Goal: Communication & Community: Answer question/provide support

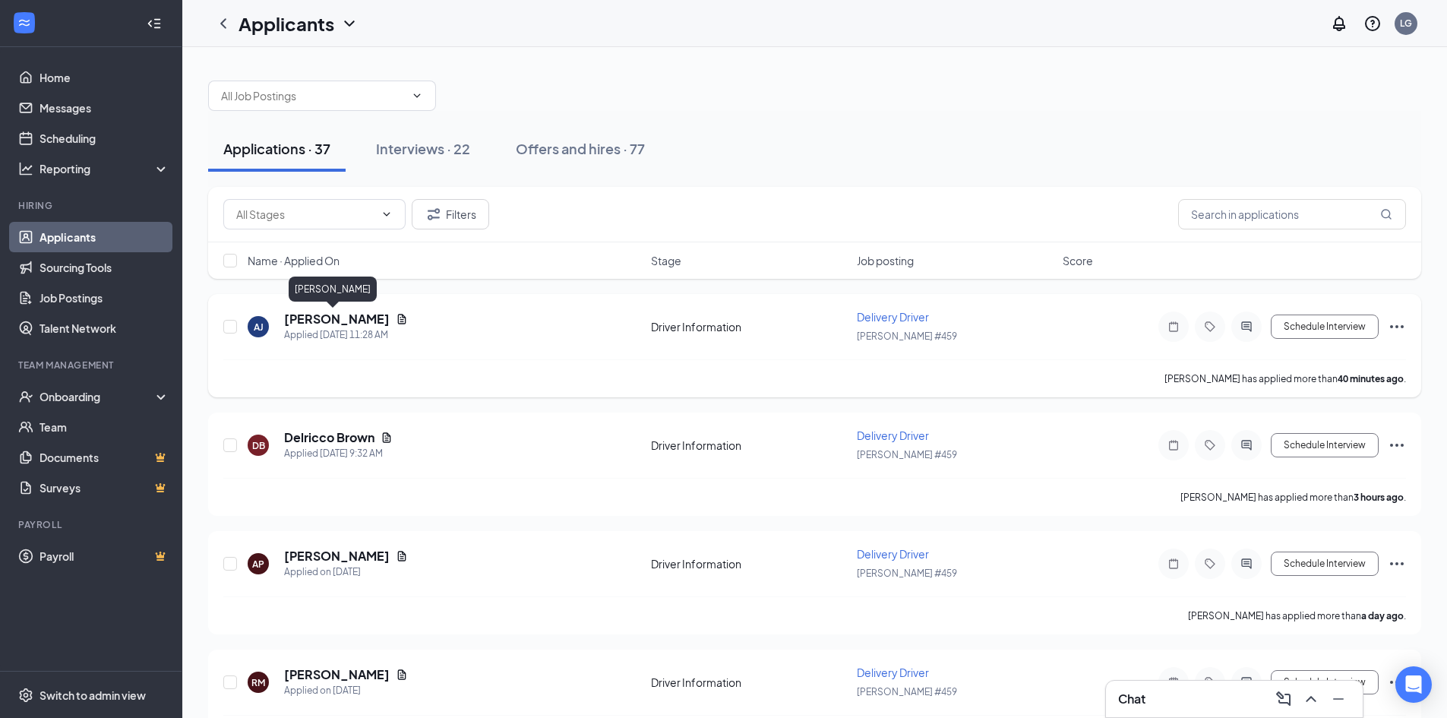
click at [321, 314] on h5 "[PERSON_NAME]" at bounding box center [337, 319] width 106 height 17
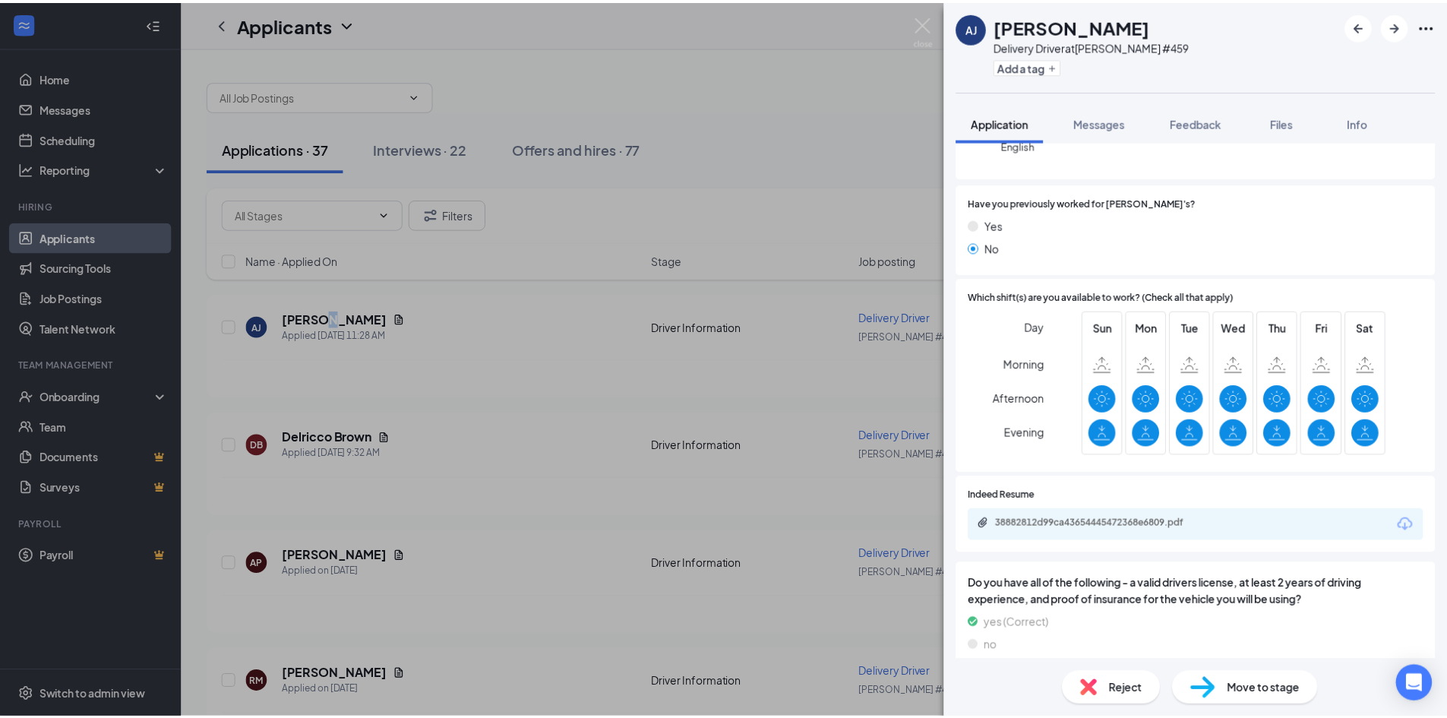
scroll to position [228, 0]
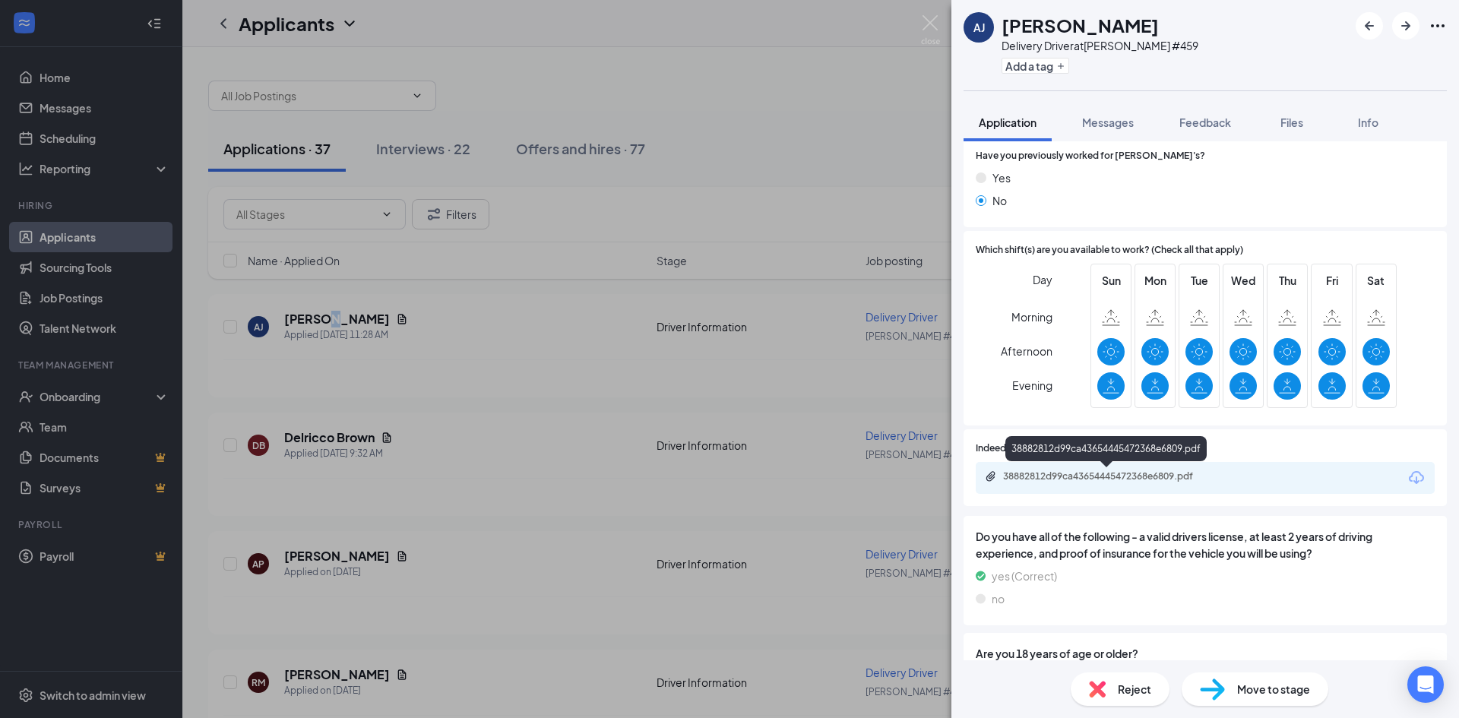
click at [1147, 478] on div "38882812d99ca43654445472368e6809.pdf" at bounding box center [1109, 476] width 213 height 12
click at [807, 109] on div "AJ Ashley Jones Delivery Driver at Jimmy Johns #459 Add a tag Application Messa…" at bounding box center [729, 359] width 1459 height 718
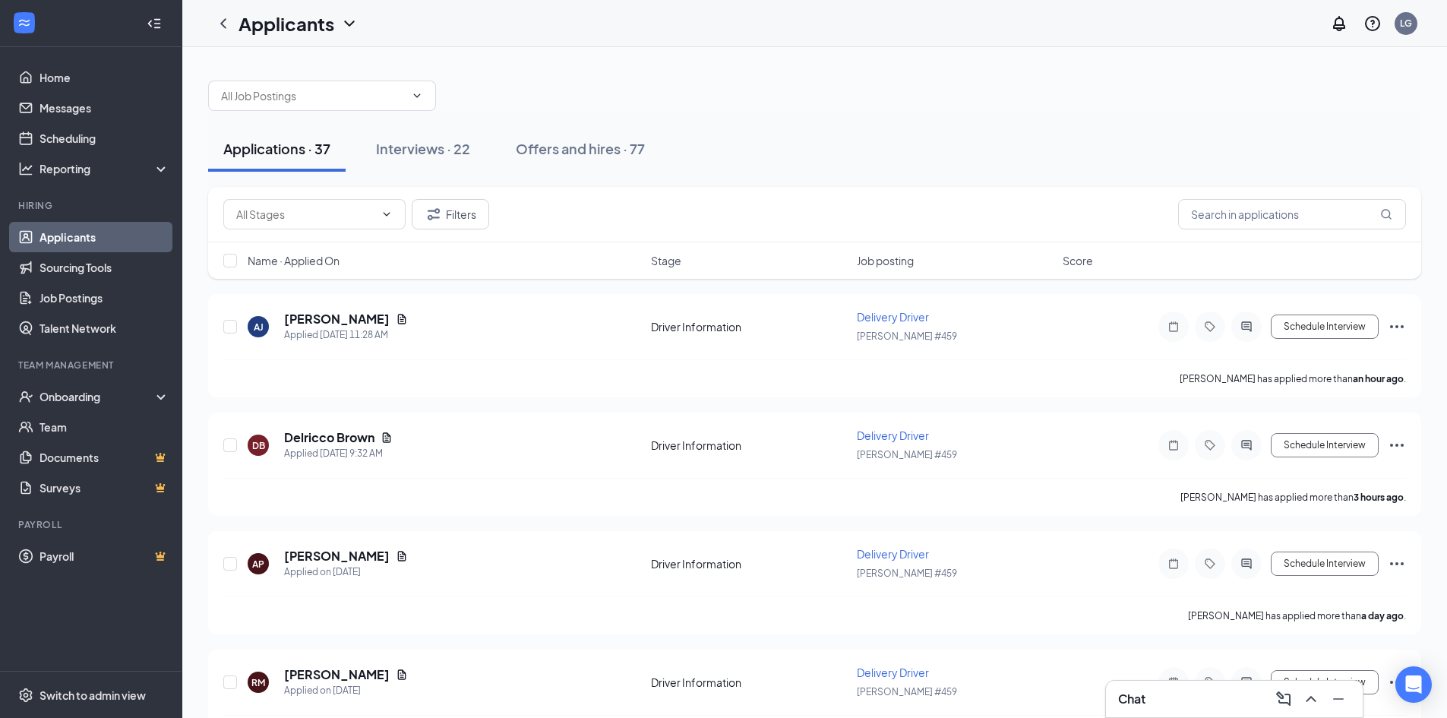
click at [1178, 700] on div "Chat" at bounding box center [1234, 699] width 232 height 24
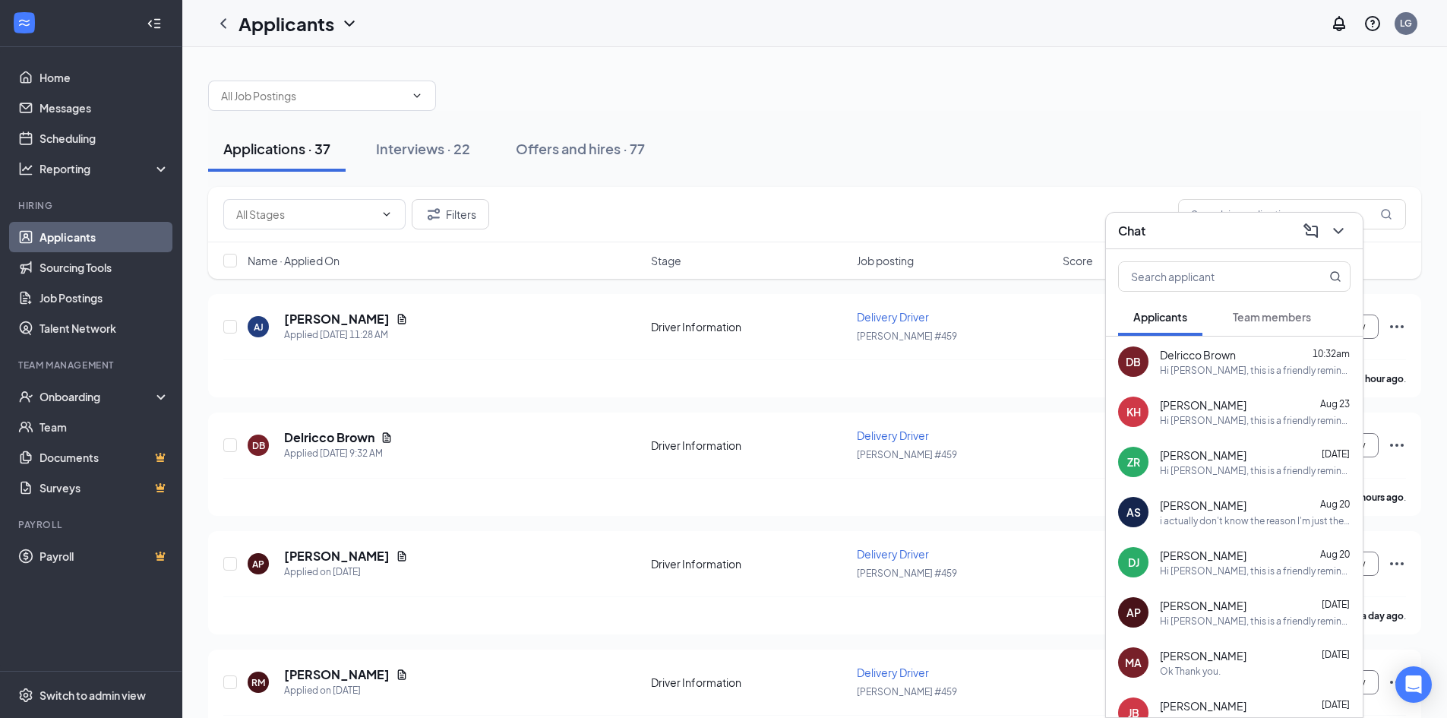
click at [1194, 375] on div "Hi Delricco Brown, this is a friendly reminder. To move forward with your appli…" at bounding box center [1255, 370] width 191 height 13
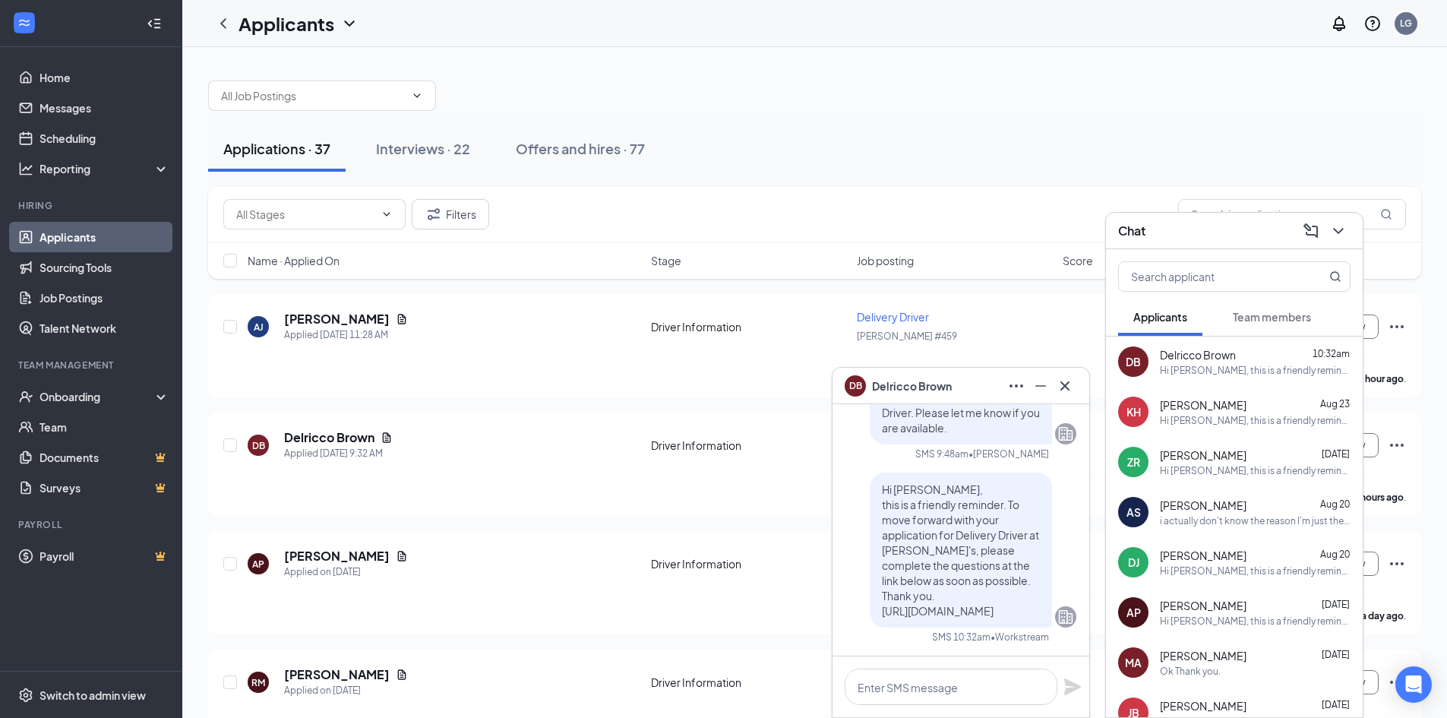
click at [1174, 406] on span "[PERSON_NAME]" at bounding box center [1203, 404] width 87 height 15
click at [1219, 468] on div "Hi Zachariah Robinson, this is a friendly reminder. To move forward with your a…" at bounding box center [1255, 470] width 191 height 13
click at [1184, 563] on div "Drame Jones Aug 20 Hi Drame Jones, this is a friendly reminder. To move forward…" at bounding box center [1255, 563] width 191 height 30
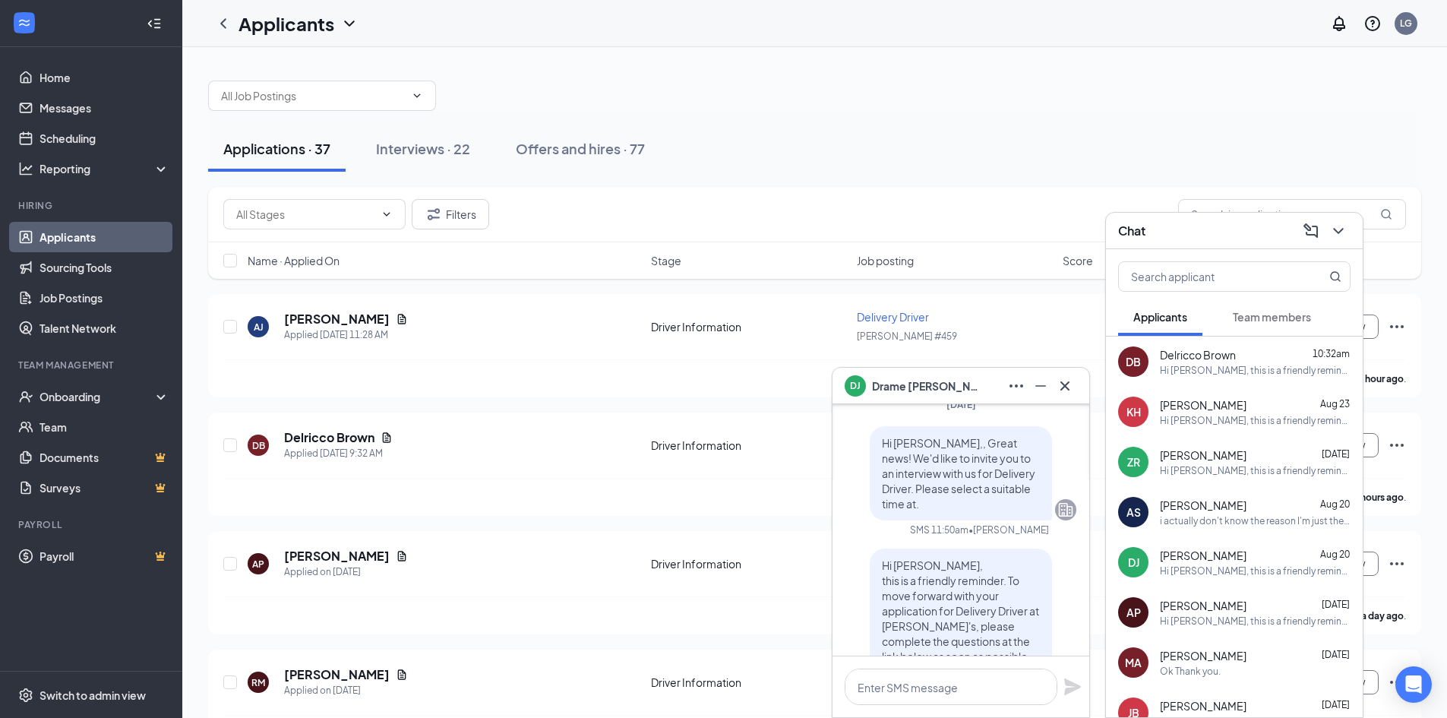
scroll to position [-152, 0]
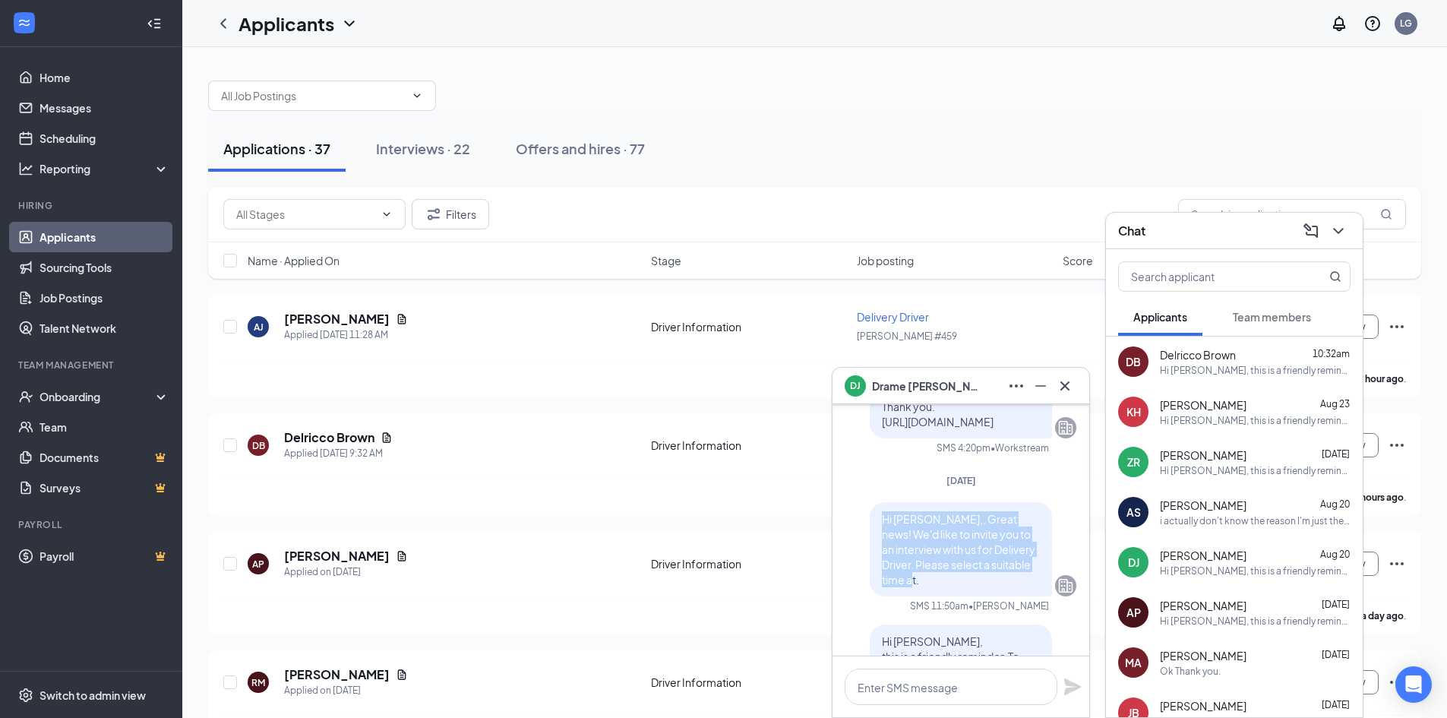
drag, startPoint x: 869, startPoint y: 501, endPoint x: 925, endPoint y: 567, distance: 85.7
click at [925, 567] on div "Hi Drame Jones,, Great news! We'd like to invite you to an interview with us fo…" at bounding box center [961, 549] width 182 height 94
copy span "Hi Drame Jones,, Great news! We'd like to invite you to an interview with us fo…"
click at [590, 337] on div "AJ Ashley Jones Applied Today 11:28 AM" at bounding box center [445, 327] width 394 height 32
click at [328, 318] on h5 "[PERSON_NAME]" at bounding box center [337, 319] width 106 height 17
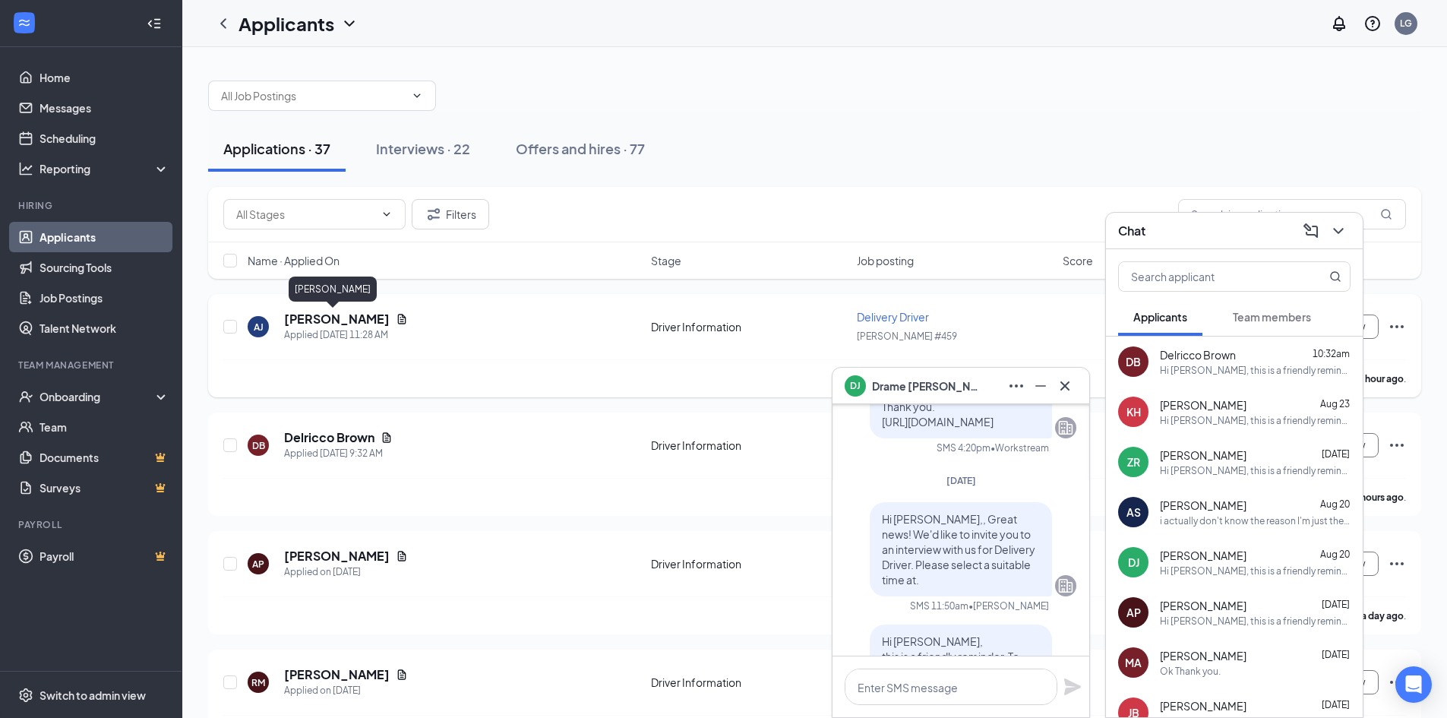
click at [328, 318] on h5 "[PERSON_NAME]" at bounding box center [337, 319] width 106 height 17
click at [501, 332] on div "AJ Ashley Jones Delivery Driver at Jimmy Johns #459 Add a tag Application Messa…" at bounding box center [723, 359] width 1447 height 718
click at [1071, 381] on div "AJ Ashley Jones Delivery Driver at Jimmy Johns #459 Add a tag Application Messa…" at bounding box center [723, 359] width 1447 height 718
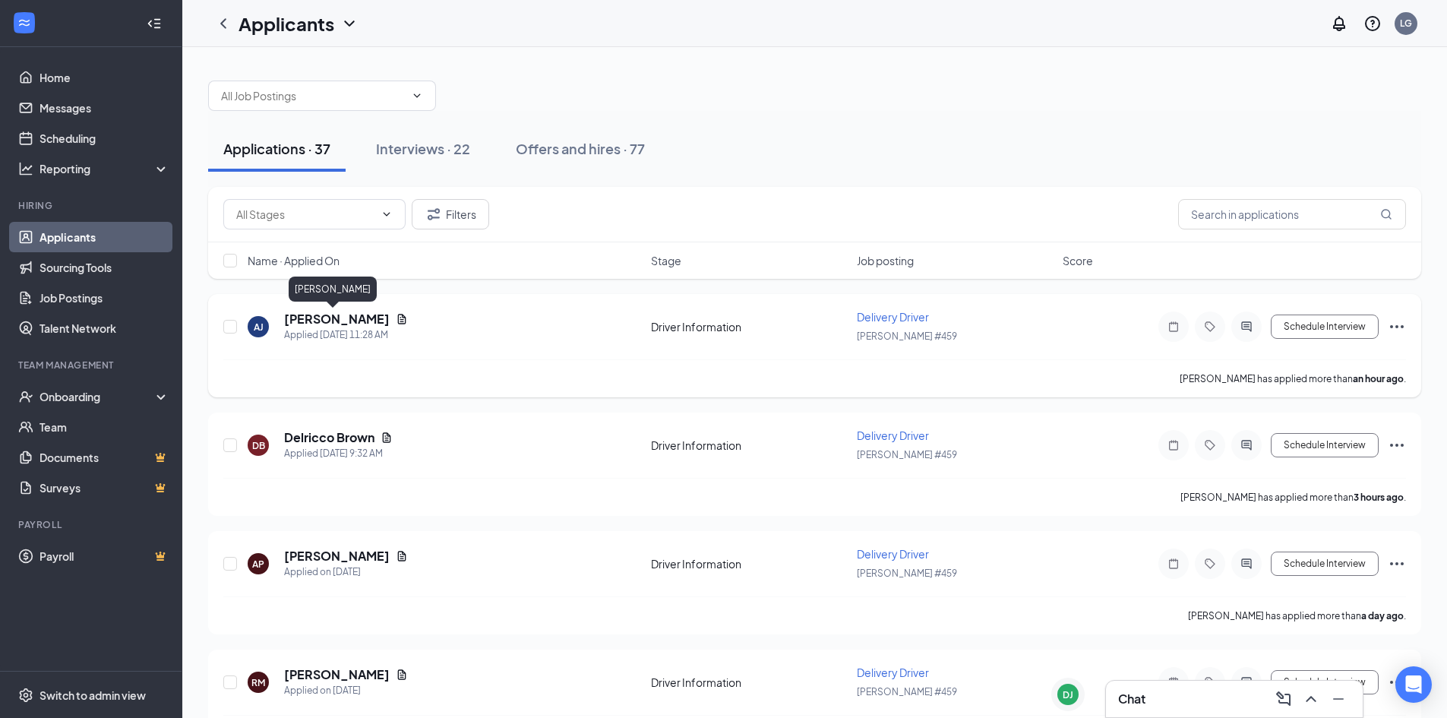
click at [334, 318] on h5 "[PERSON_NAME]" at bounding box center [337, 319] width 106 height 17
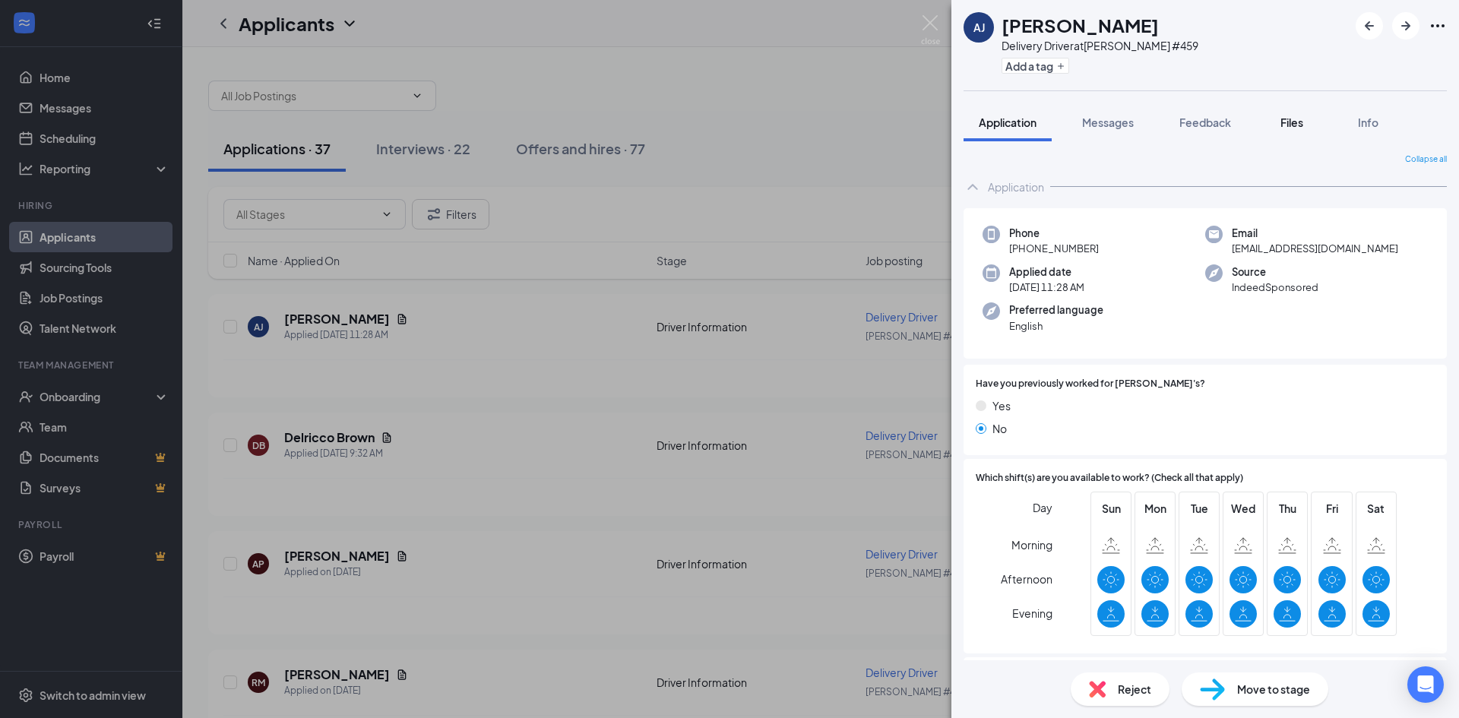
click at [1303, 121] on span "Files" at bounding box center [1291, 122] width 23 height 14
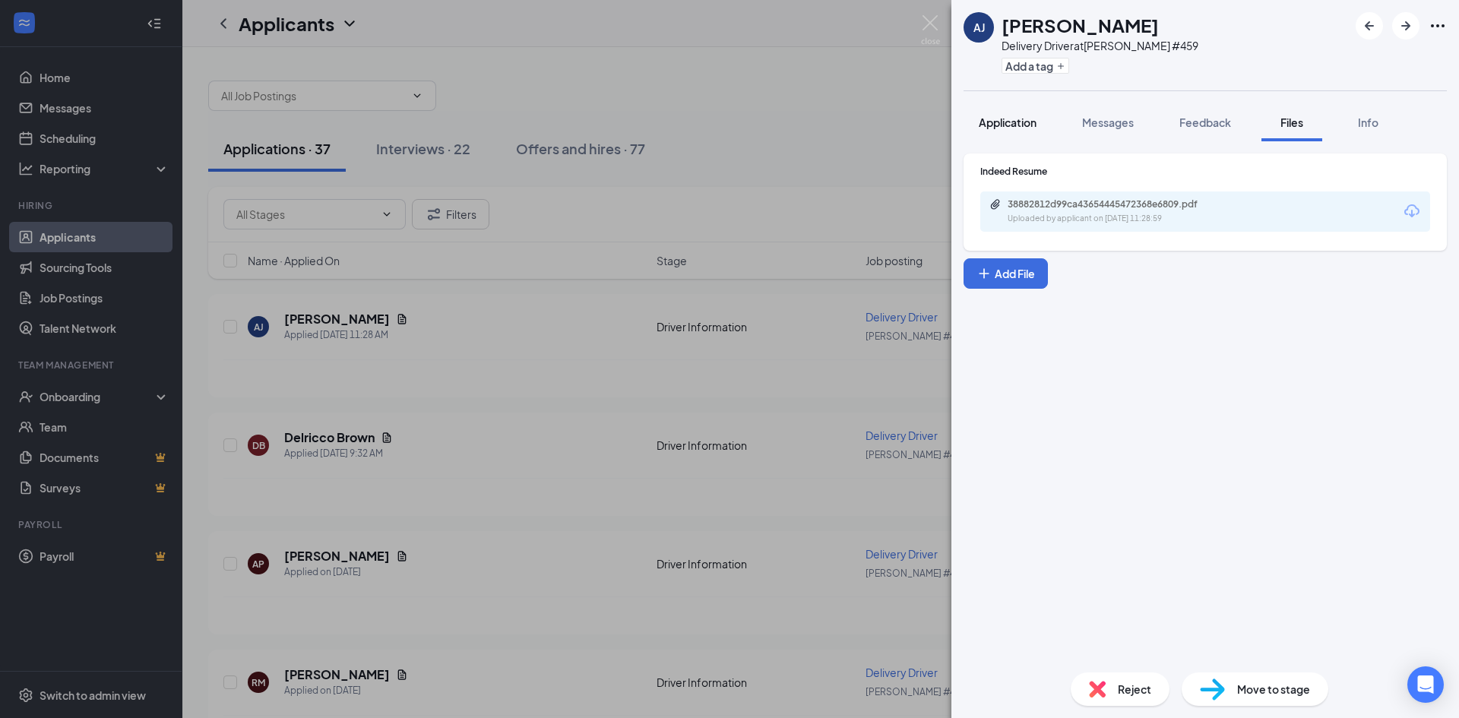
drag, startPoint x: 1103, startPoint y: 116, endPoint x: 984, endPoint y: 127, distance: 119.7
click at [1104, 116] on span "Messages" at bounding box center [1108, 122] width 52 height 14
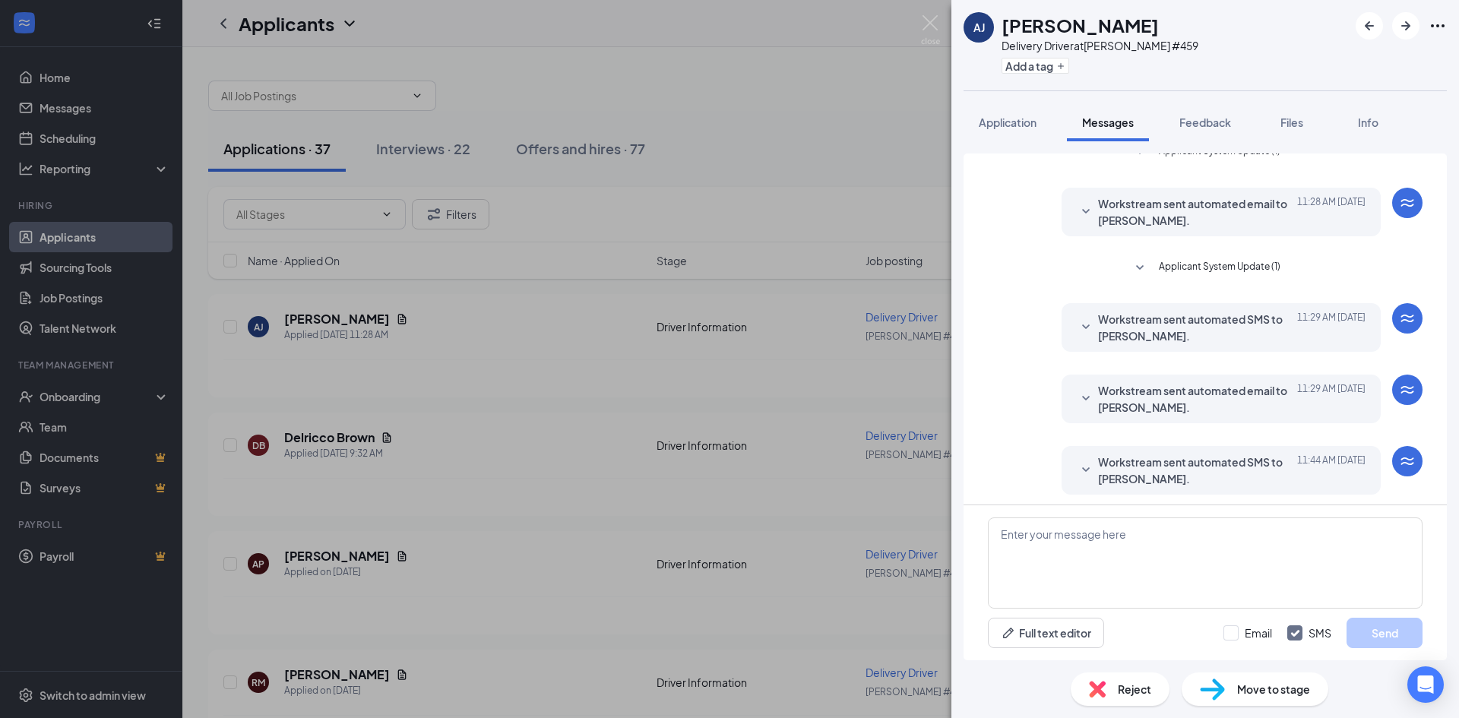
scroll to position [23, 0]
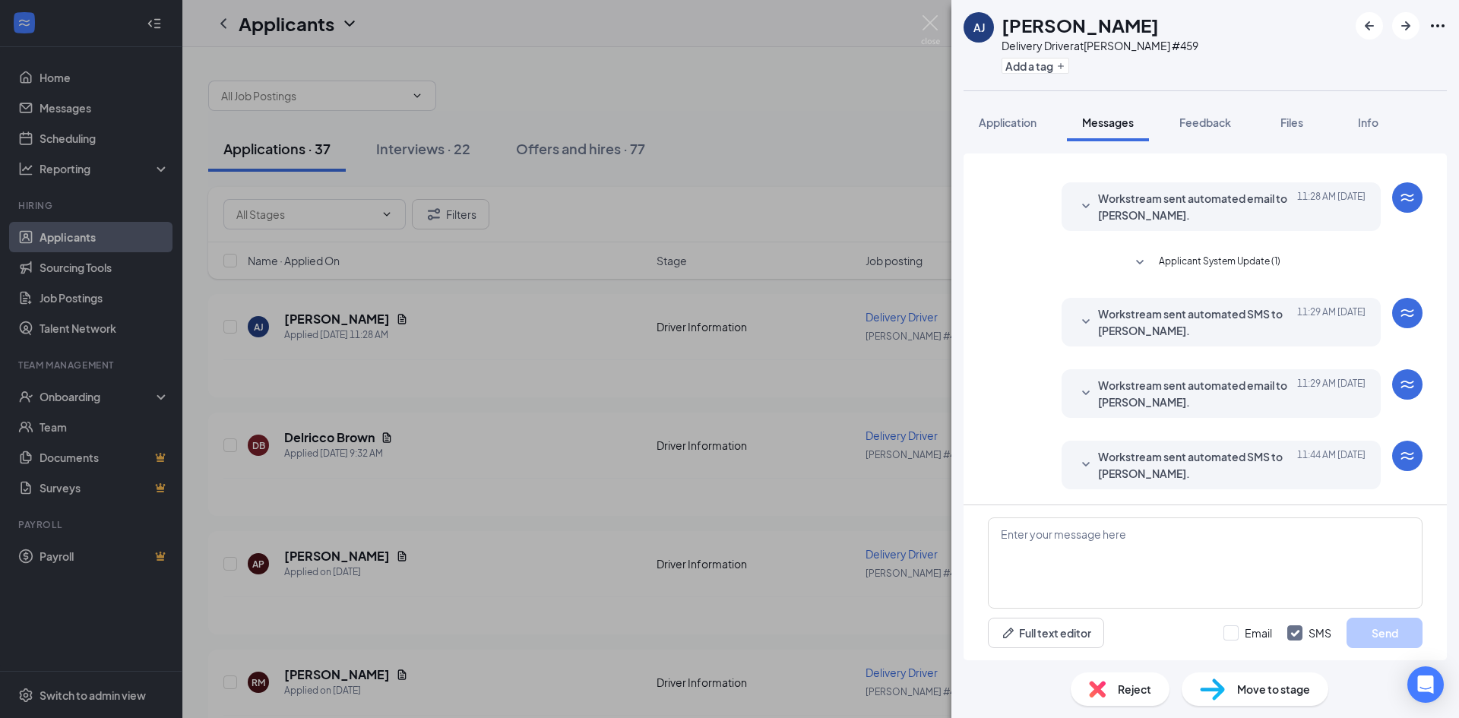
click at [1077, 457] on icon "SmallChevronDown" at bounding box center [1086, 465] width 18 height 18
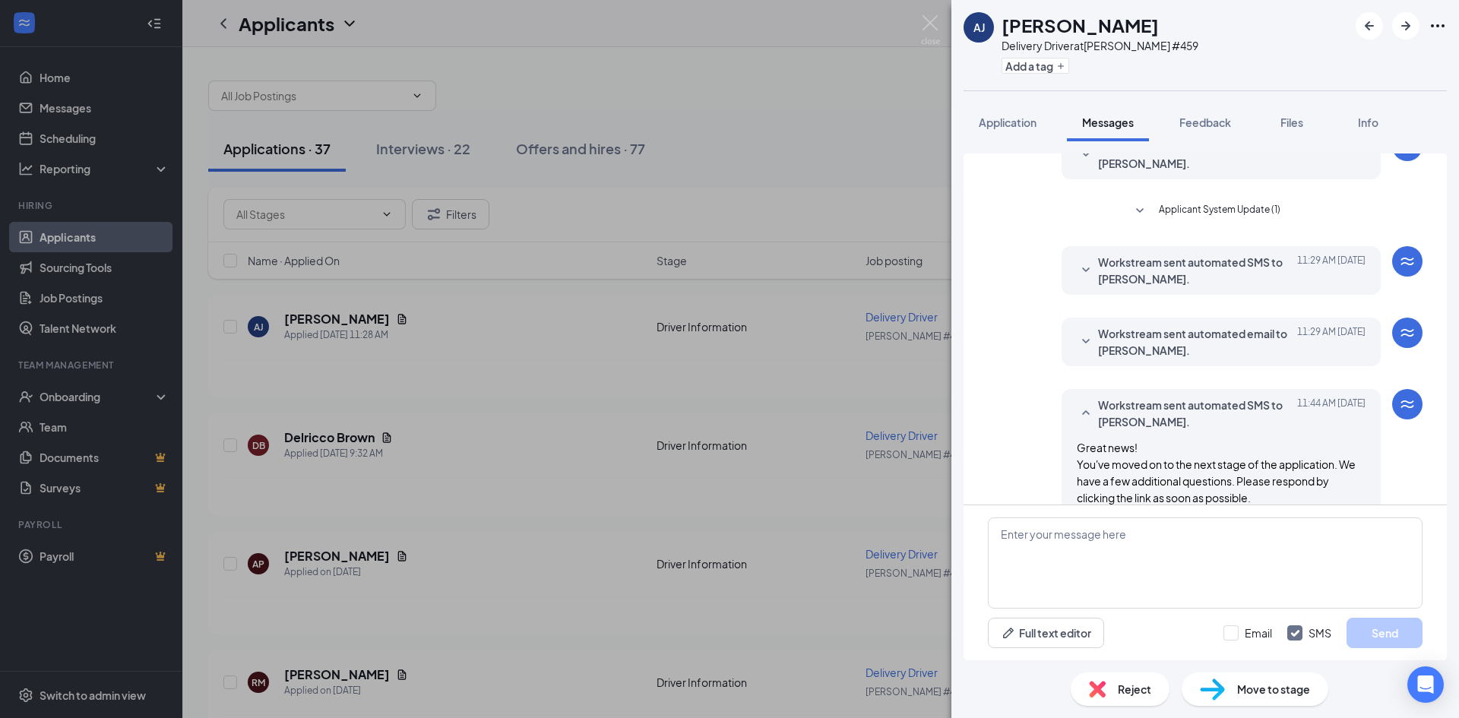
scroll to position [132, 0]
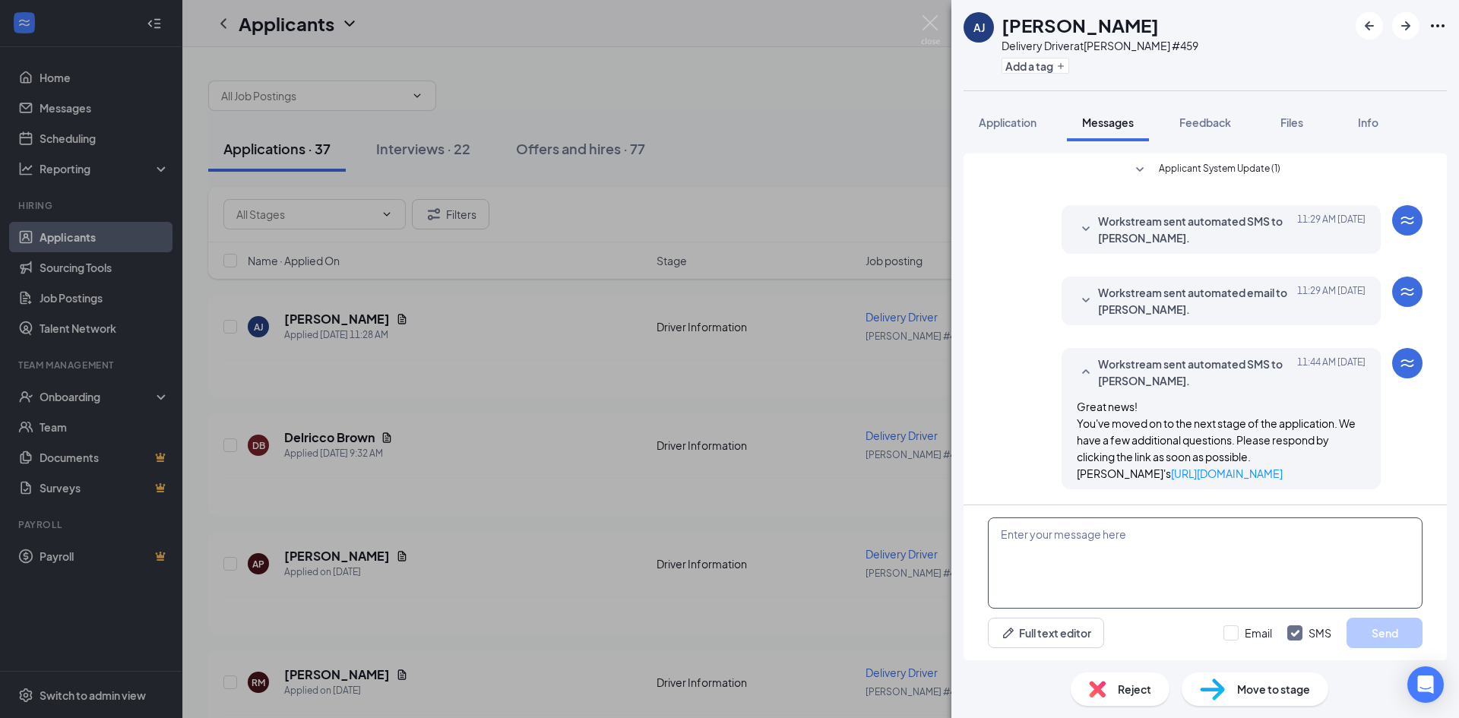
paste textarea "Hi Drame Jones,, Great news! We'd like to invite you to an interview with us fo…"
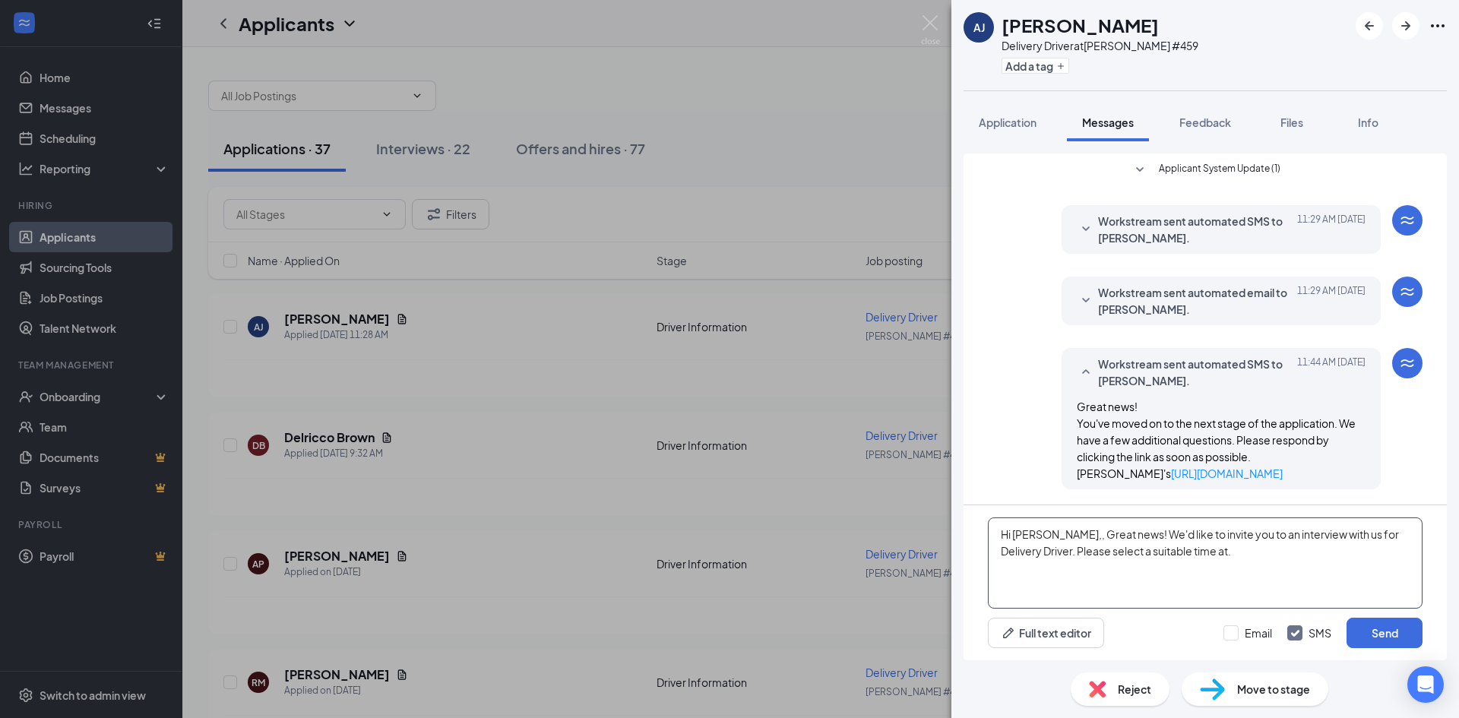
drag, startPoint x: 1086, startPoint y: 536, endPoint x: 977, endPoint y: 536, distance: 108.6
click at [977, 536] on div "Hi Drame Jones,, Great news! We'd like to invite you to an interview with us fo…" at bounding box center [1204, 582] width 483 height 155
click at [1078, 292] on icon "SmallChevronDown" at bounding box center [1086, 301] width 18 height 18
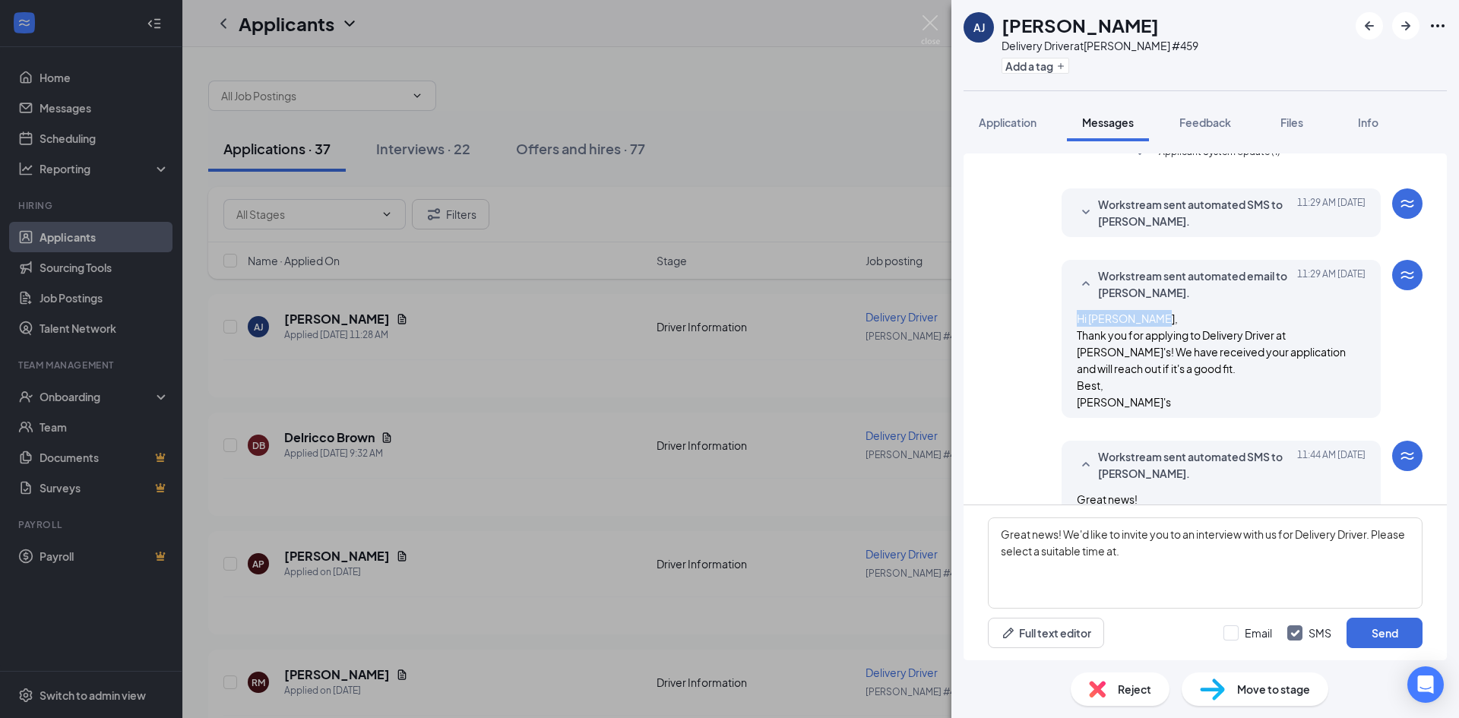
drag, startPoint x: 1064, startPoint y: 318, endPoint x: 1140, endPoint y: 310, distance: 76.4
click at [1140, 310] on div "Workstream sent automated email to Ashley Jones. Today 11:29 AM Hi Ashley Jones…" at bounding box center [1220, 339] width 319 height 158
copy p "Hi Ashley Jones"
click at [1000, 530] on textarea "Great news! We'd like to invite you to an interview with us for Delivery Driver…" at bounding box center [1205, 562] width 435 height 91
paste textarea "Hi Ashley Jones"
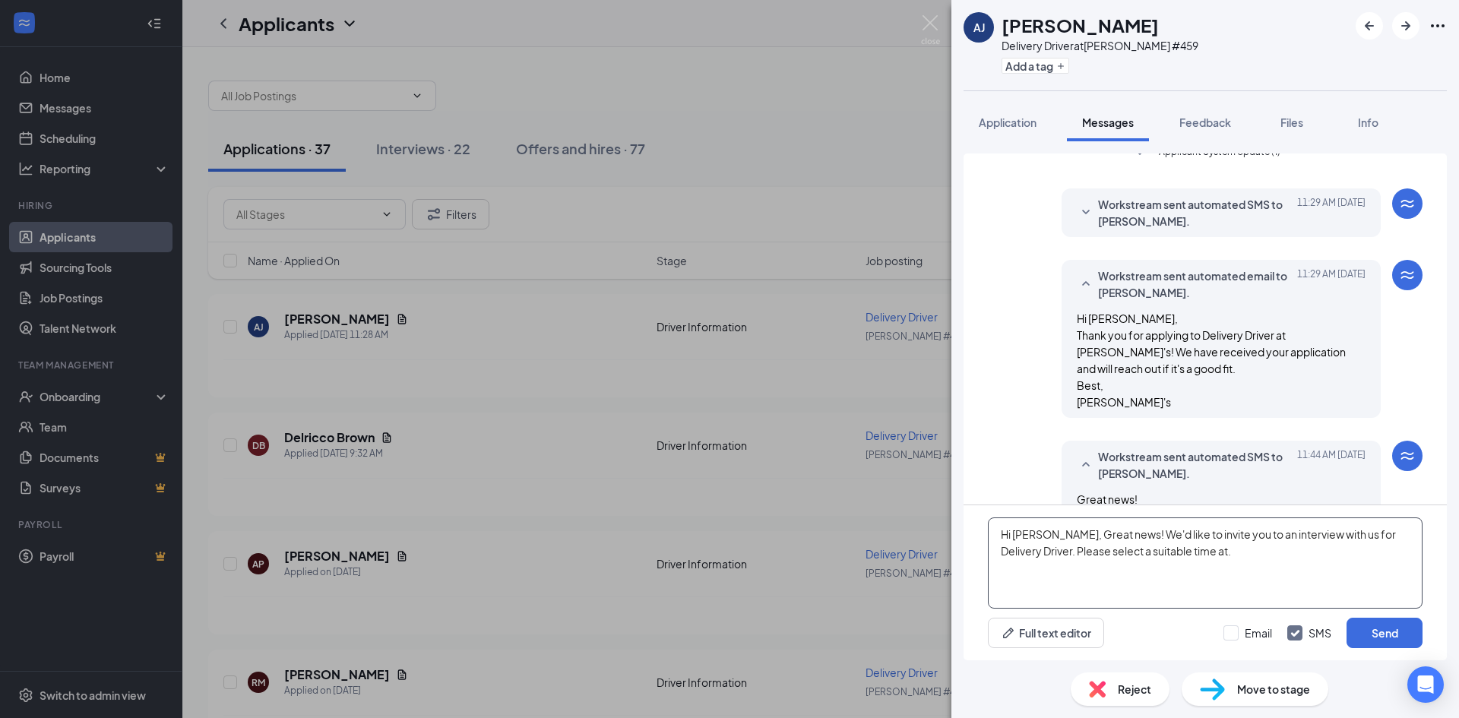
click at [1133, 555] on textarea "Hi Ashley Jones, Great news! We'd like to invite you to an interview with us fo…" at bounding box center [1205, 562] width 435 height 91
drag, startPoint x: 1200, startPoint y: 553, endPoint x: 1111, endPoint y: 548, distance: 88.3
click at [1111, 548] on textarea "Hi Ashley Jones, Great news! We'd like to invite you to an interview with us fo…" at bounding box center [1205, 562] width 435 height 91
click at [1163, 552] on textarea "Hi Ashley Jones, Great news! We'd like to invite you to an interview with us fo…" at bounding box center [1205, 562] width 435 height 91
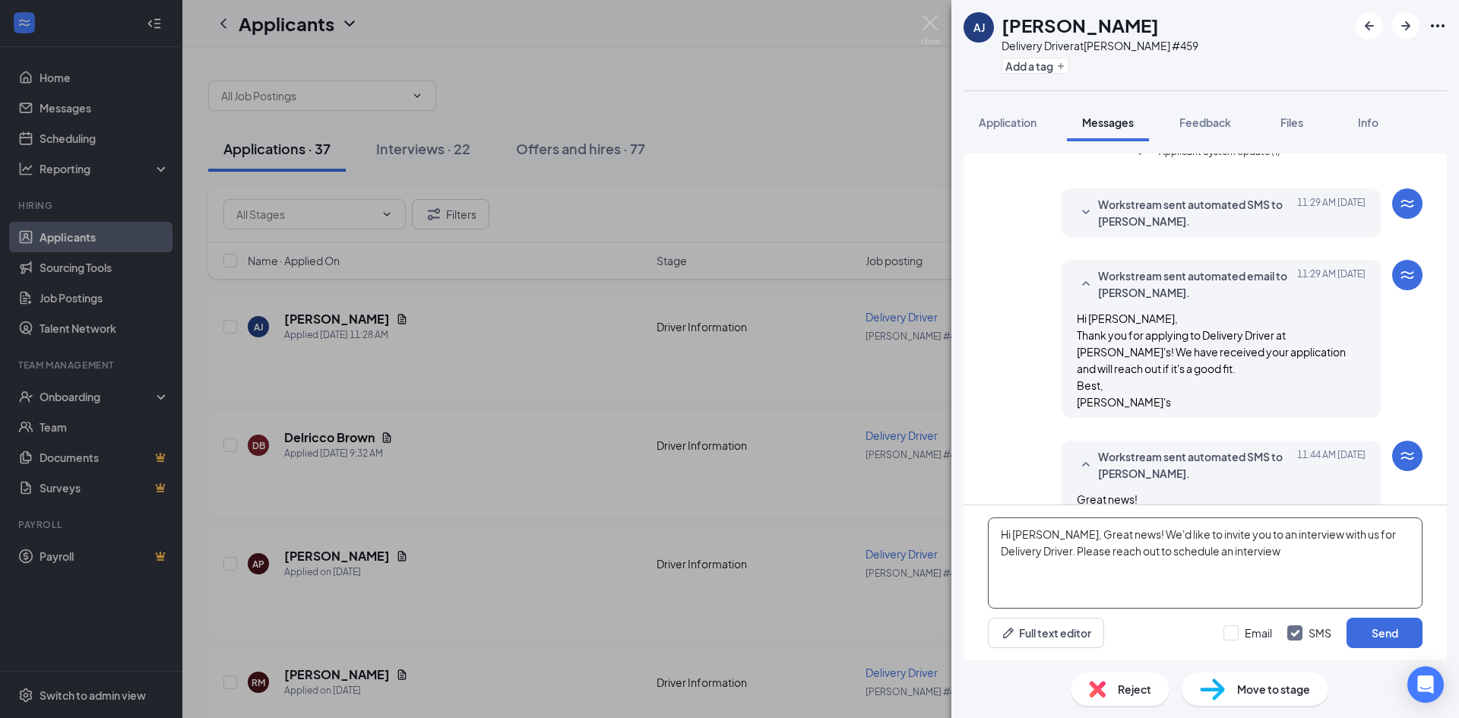
click at [1166, 552] on textarea "Hi Ashley Jones, Great news! We'd like to invite you to an interview with us fo…" at bounding box center [1205, 562] width 435 height 91
click at [1365, 553] on textarea "Hi Ashley Jones, Great news! We'd like to invite you to an interview with us fo…" at bounding box center [1205, 562] width 435 height 91
click at [1379, 555] on textarea "Hi Ashley Jones, Great news! We'd like to invite you to an interview with us fo…" at bounding box center [1205, 562] width 435 height 91
type textarea "Hi Ashley Jones, Great news! We'd like to invite you to an interview with us fo…"
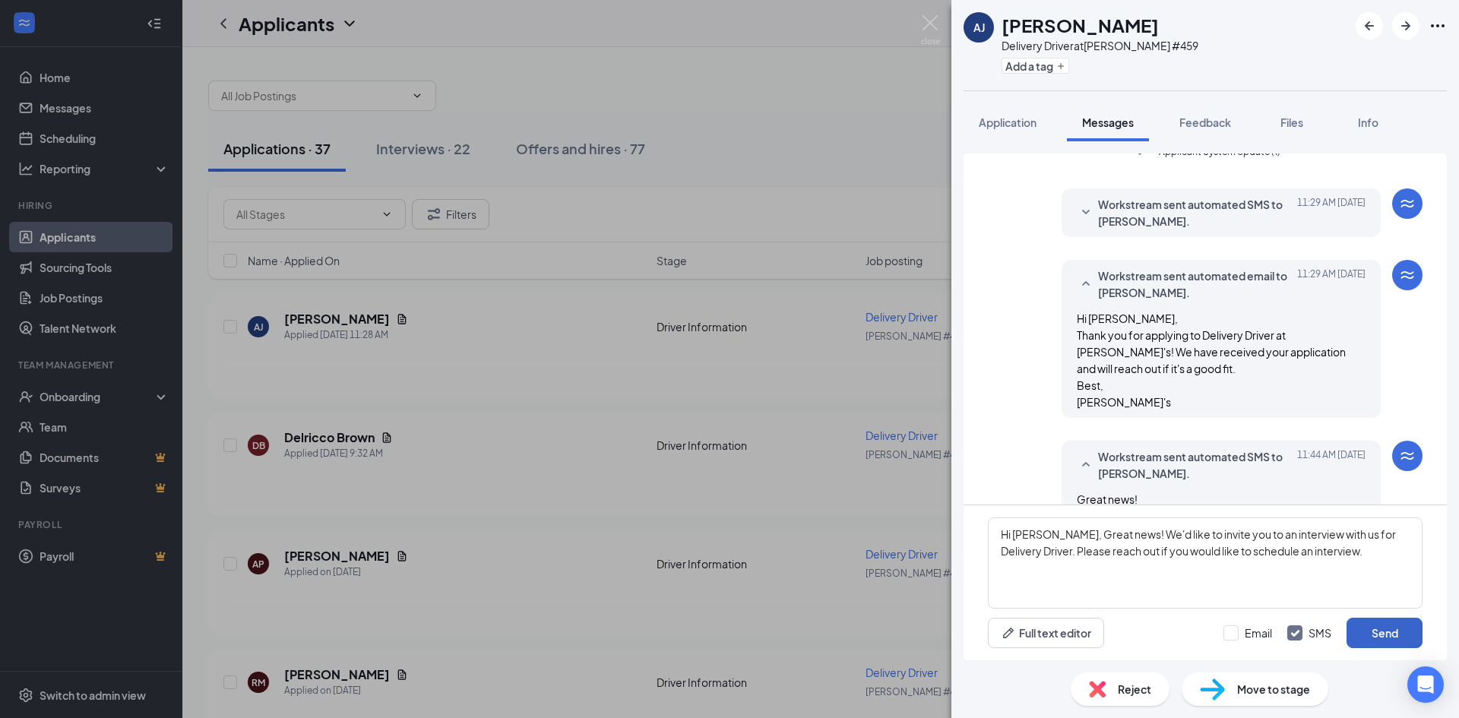
click at [1394, 635] on button "Send" at bounding box center [1384, 633] width 76 height 30
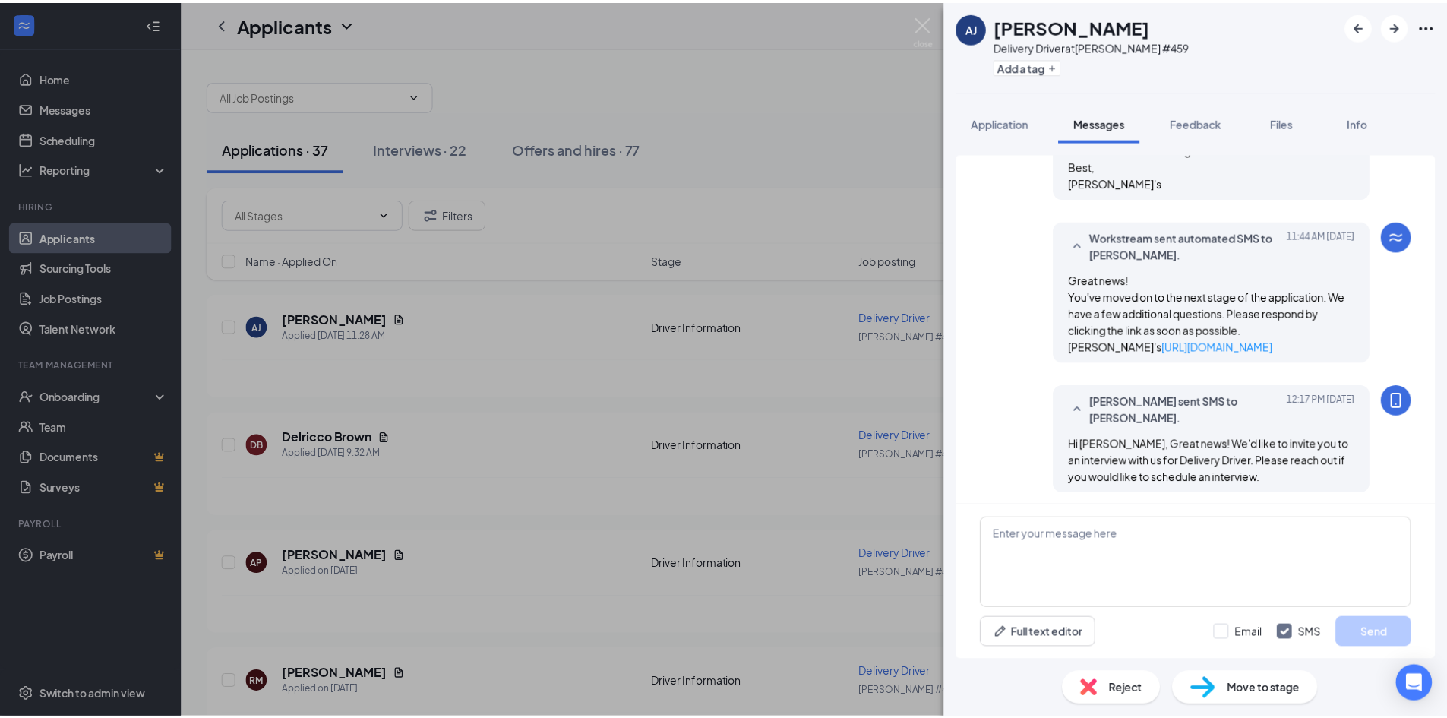
scroll to position [357, 0]
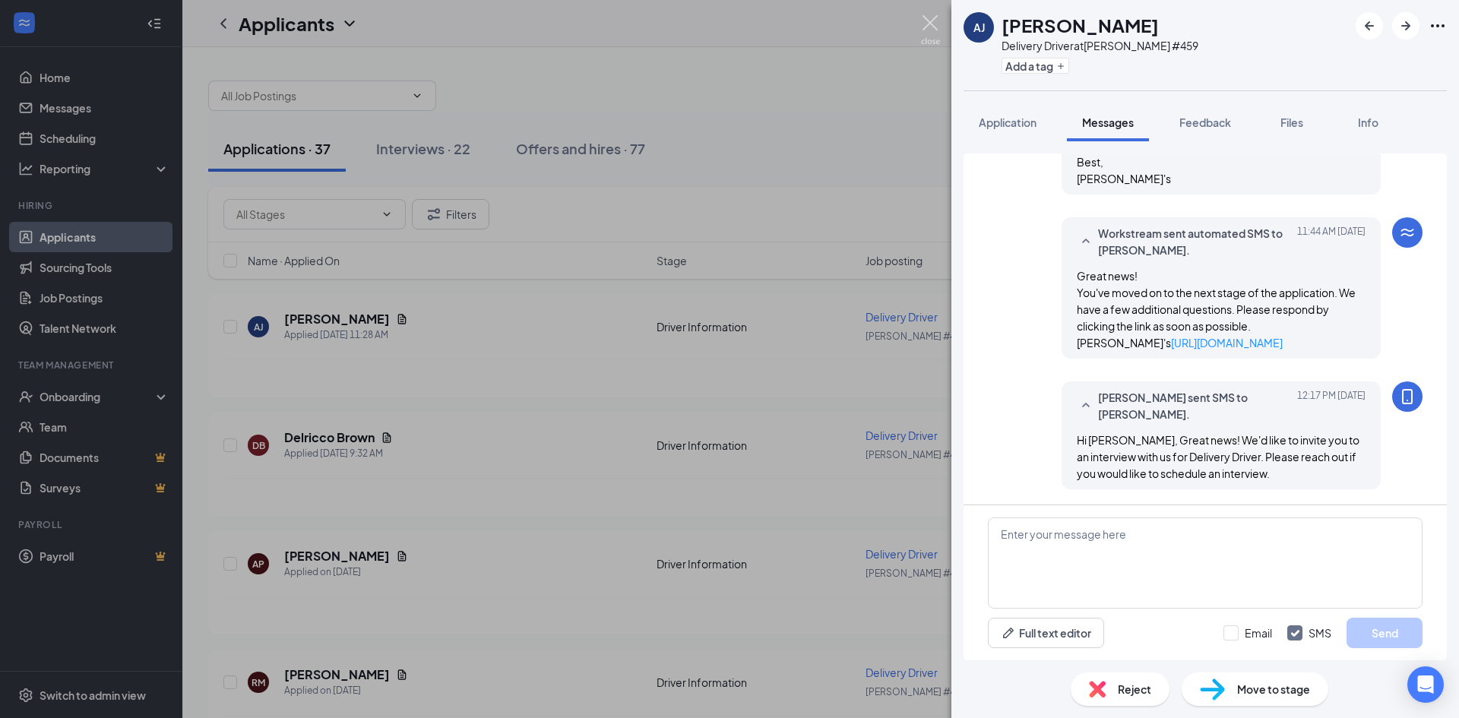
click at [930, 22] on img at bounding box center [930, 30] width 19 height 30
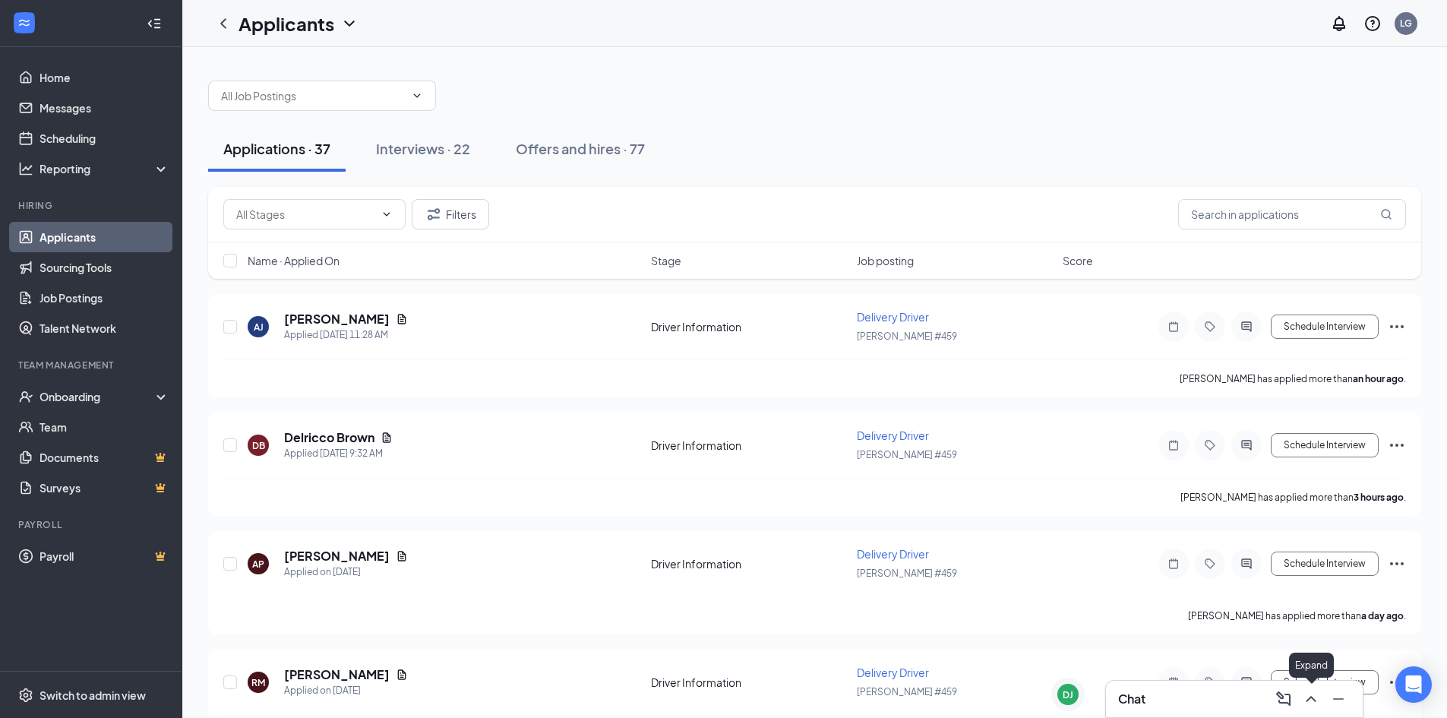
click at [1320, 700] on button at bounding box center [1311, 699] width 24 height 24
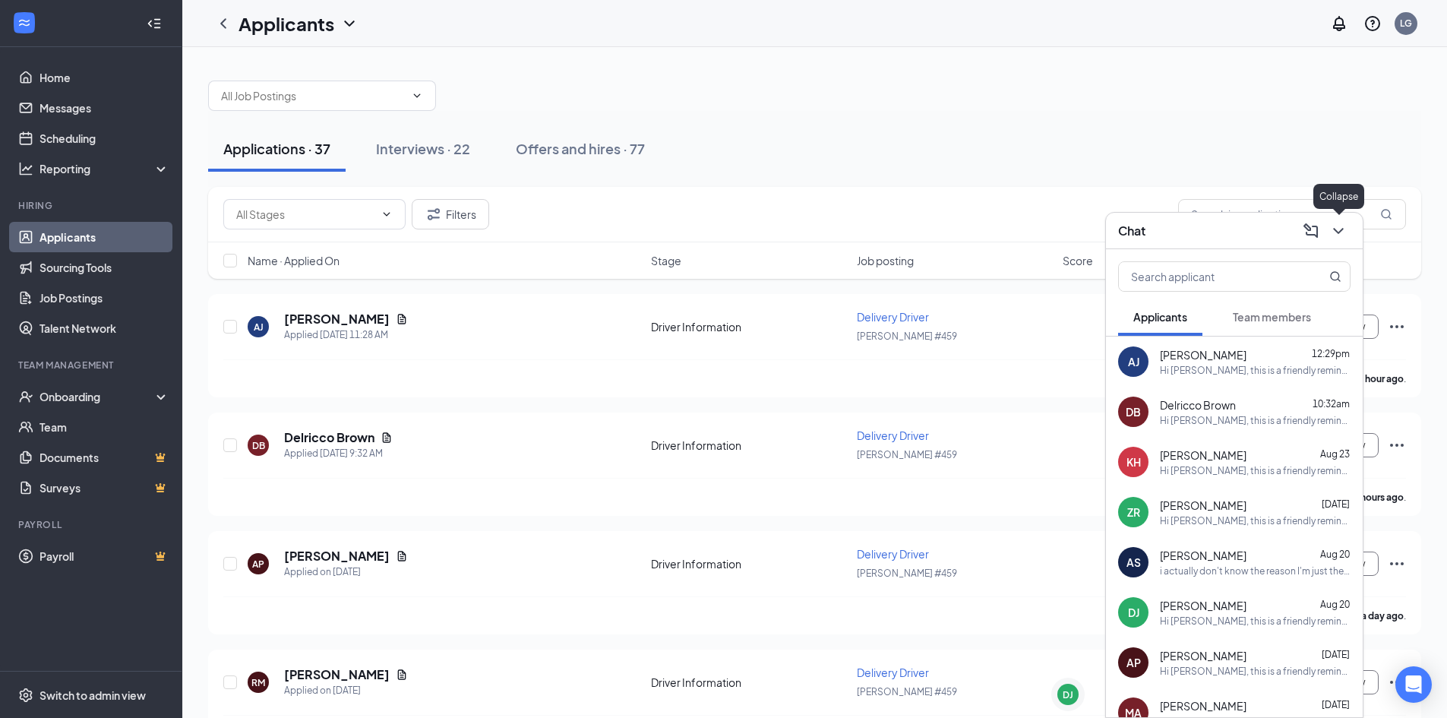
click at [1336, 228] on icon "ChevronDown" at bounding box center [1339, 231] width 18 height 18
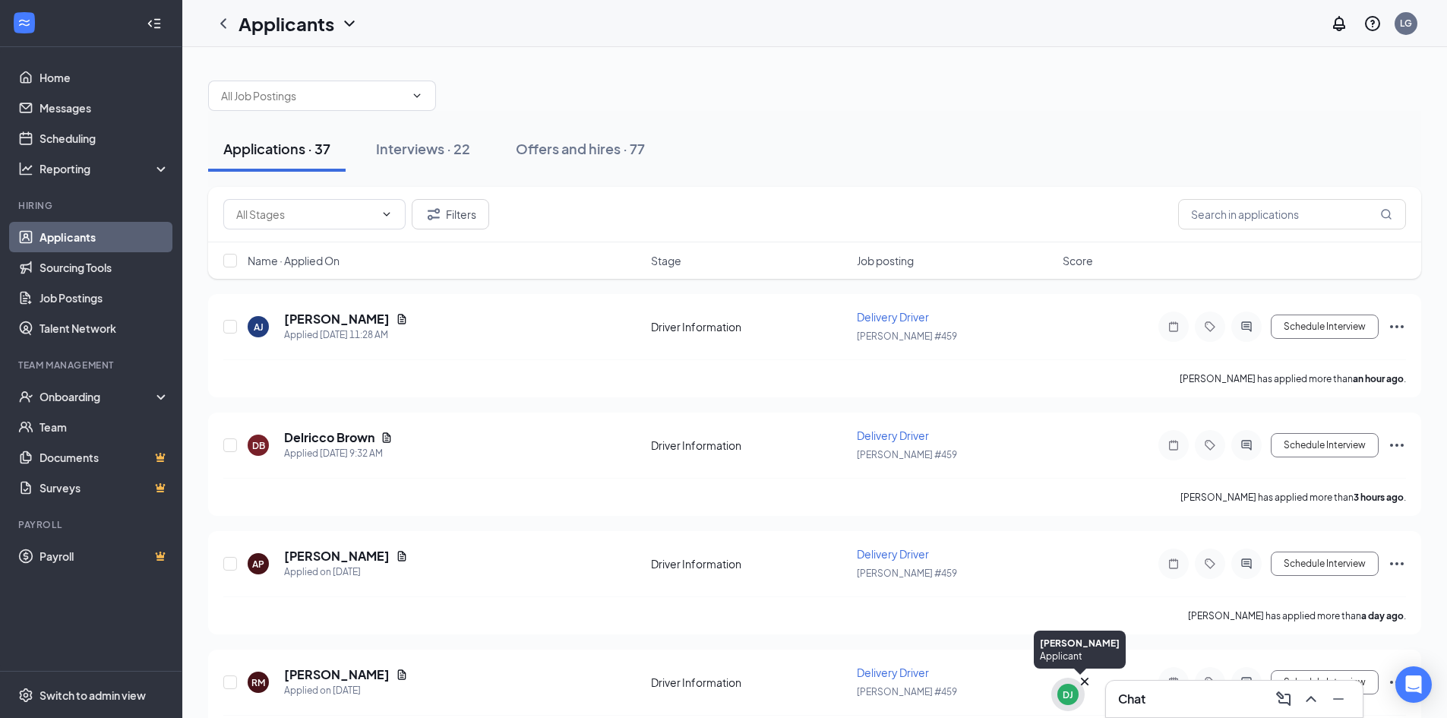
click at [1068, 689] on div "DJ" at bounding box center [1068, 694] width 11 height 13
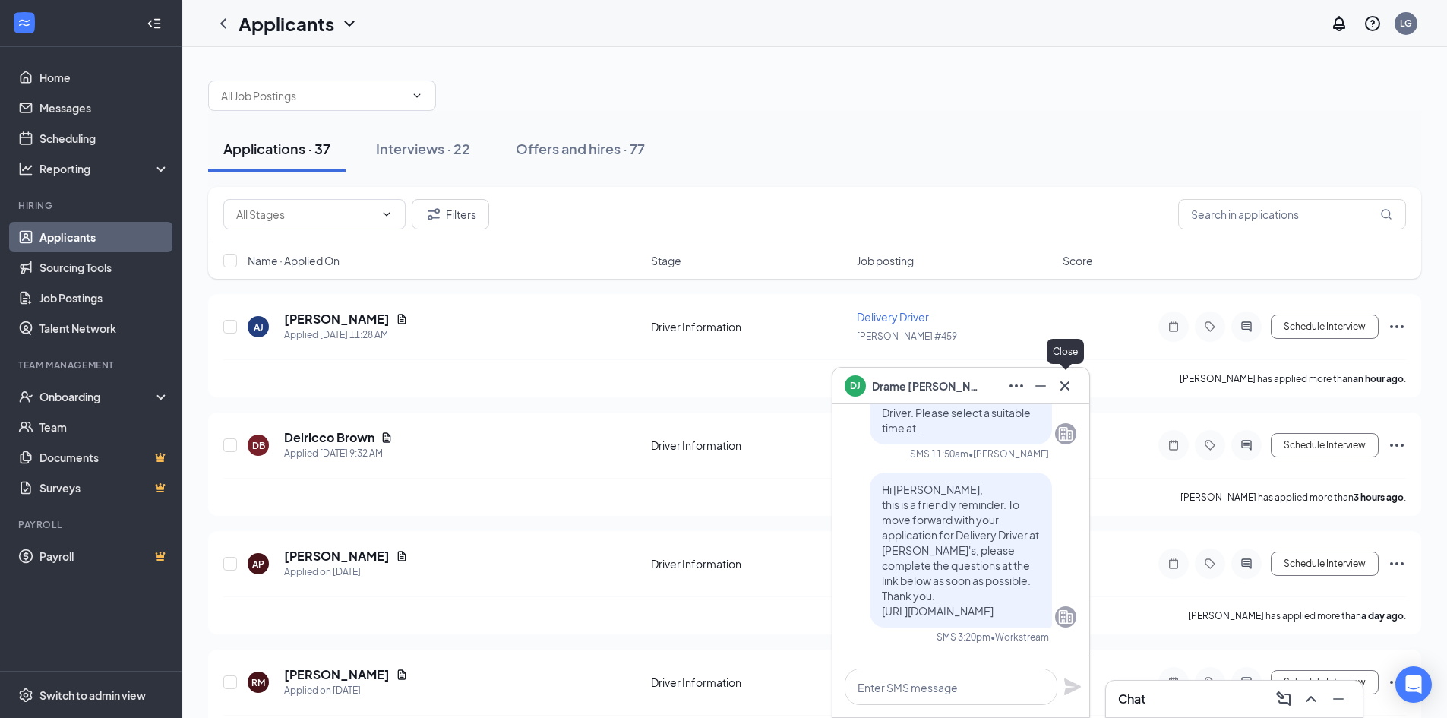
click at [1073, 388] on icon "Cross" at bounding box center [1065, 386] width 18 height 18
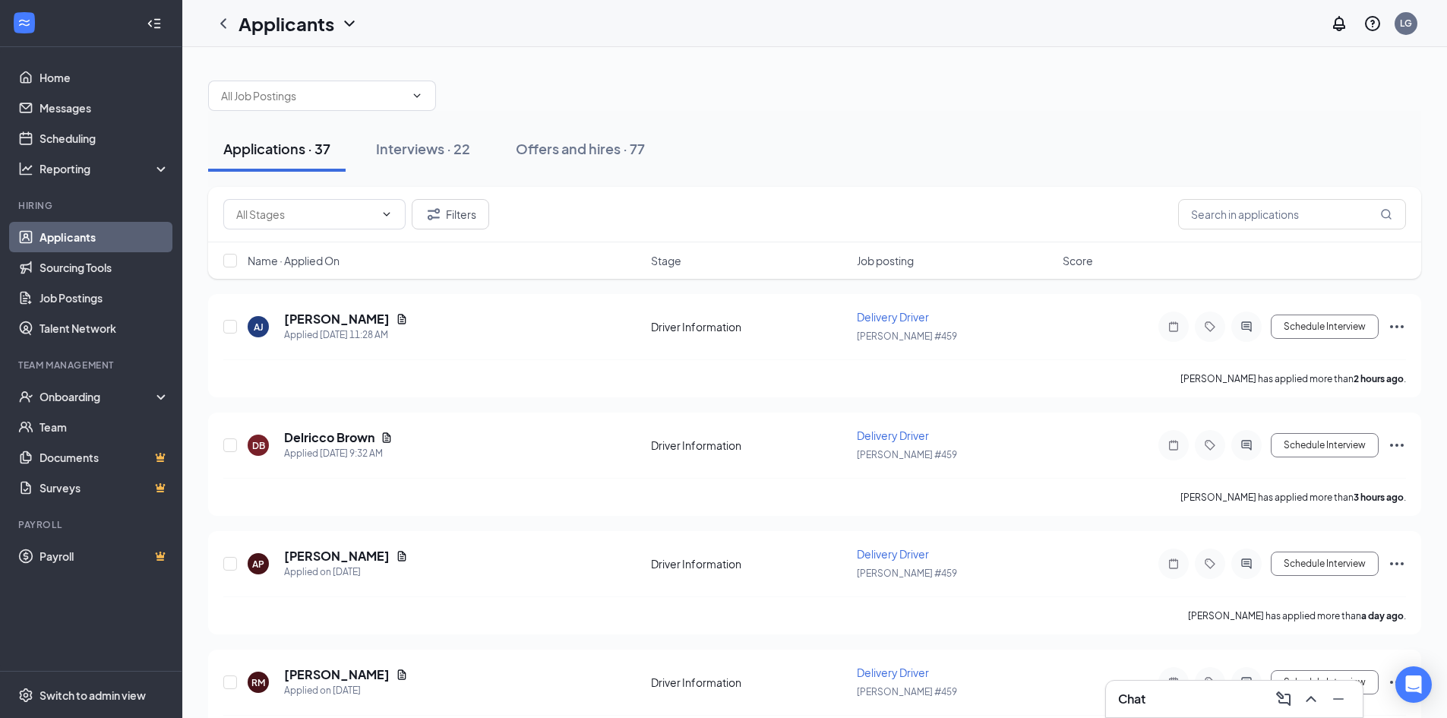
click at [1251, 691] on div "Chat" at bounding box center [1234, 699] width 232 height 24
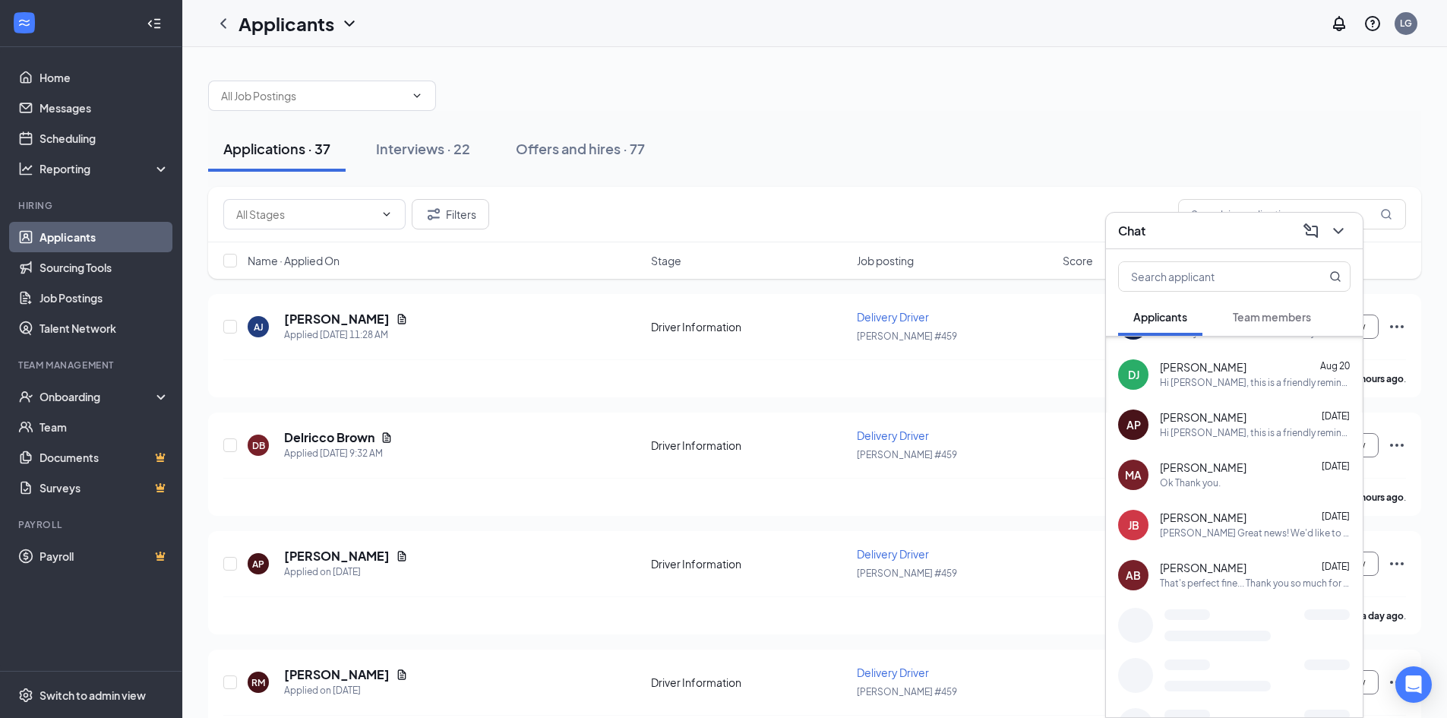
scroll to position [349, 0]
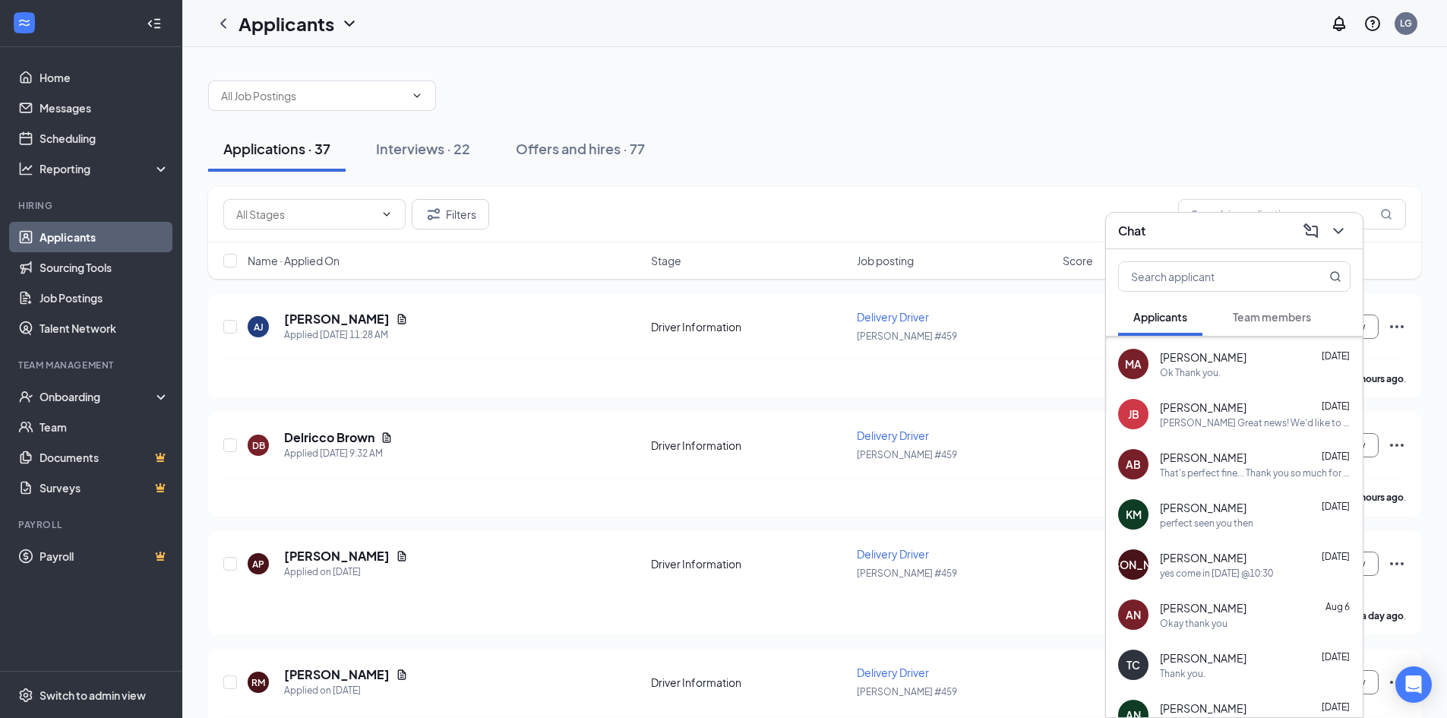
click at [931, 138] on div "Applications · 37 Interviews · 22 Offers and hires · 77" at bounding box center [814, 149] width 1213 height 46
click at [1260, 233] on div "Chat" at bounding box center [1234, 231] width 232 height 24
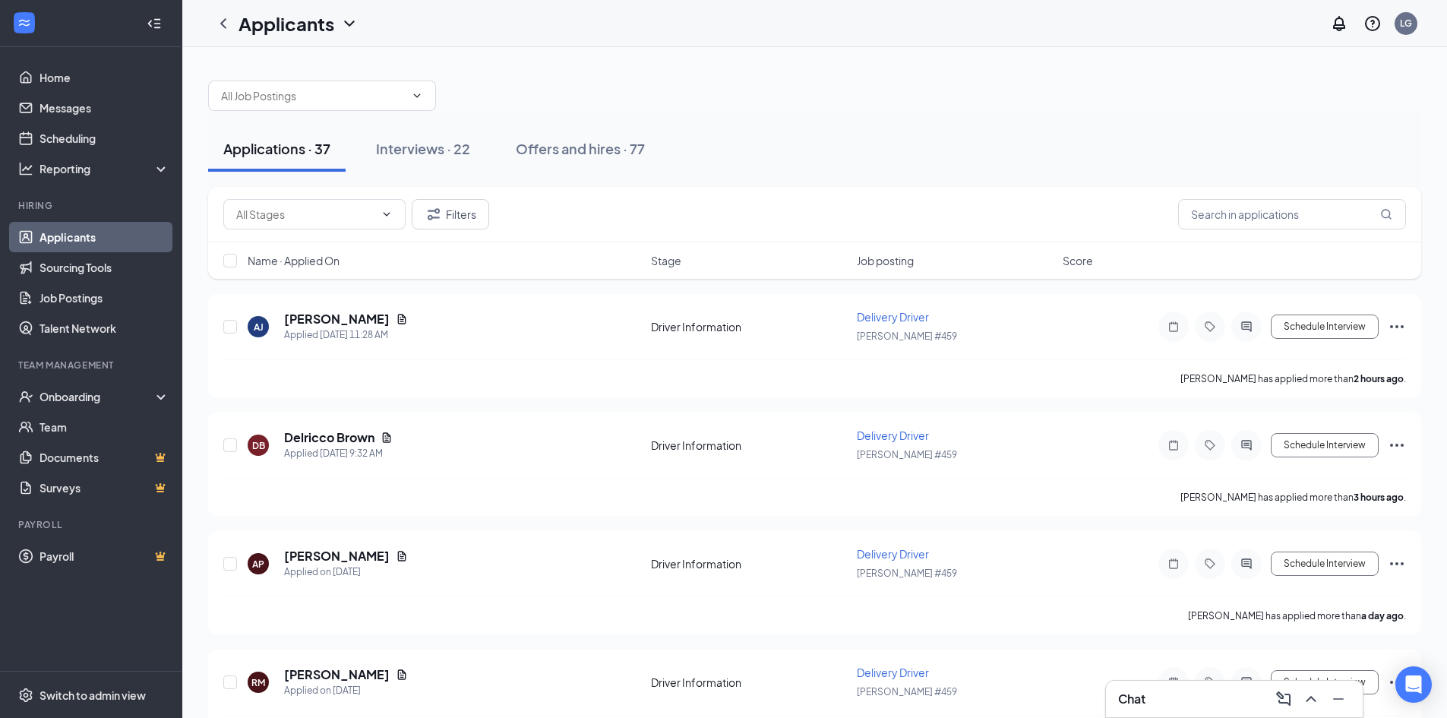
scroll to position [0, 0]
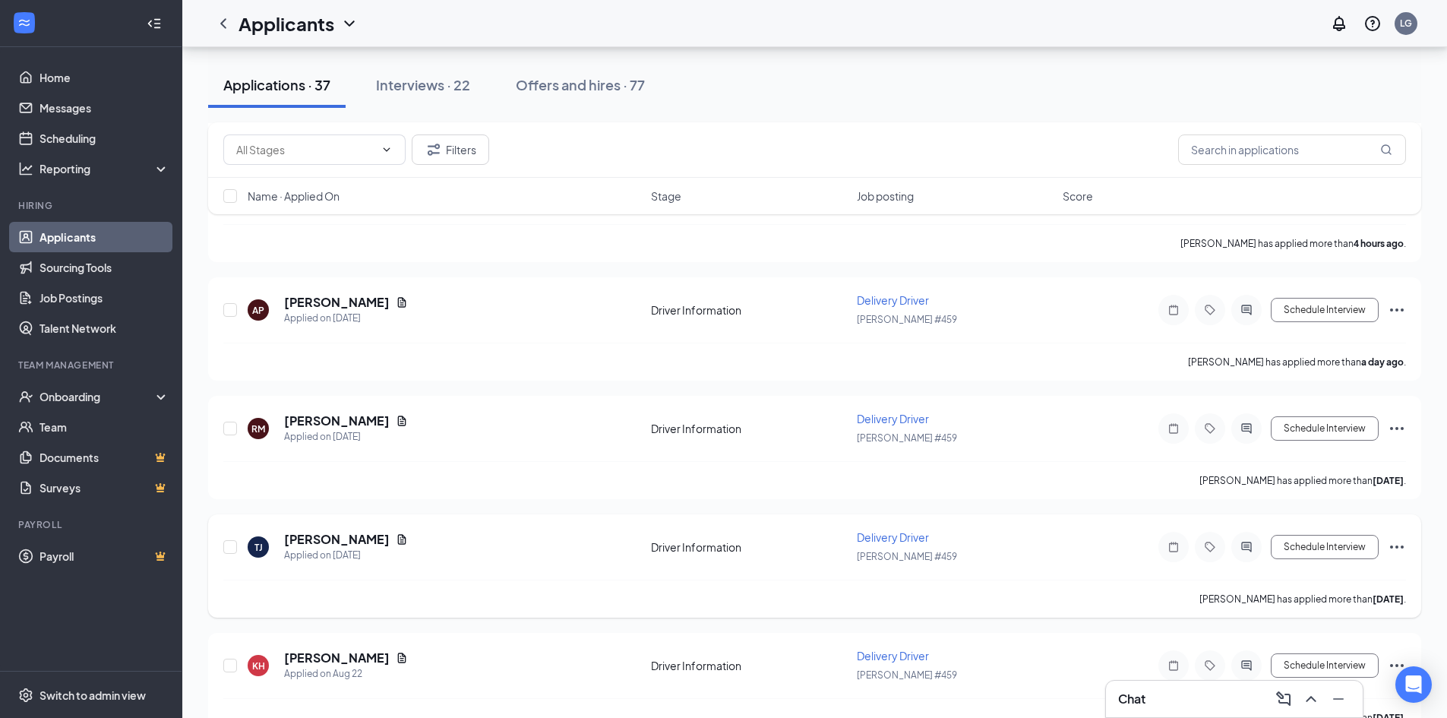
scroll to position [228, 0]
